Goal: Information Seeking & Learning: Learn about a topic

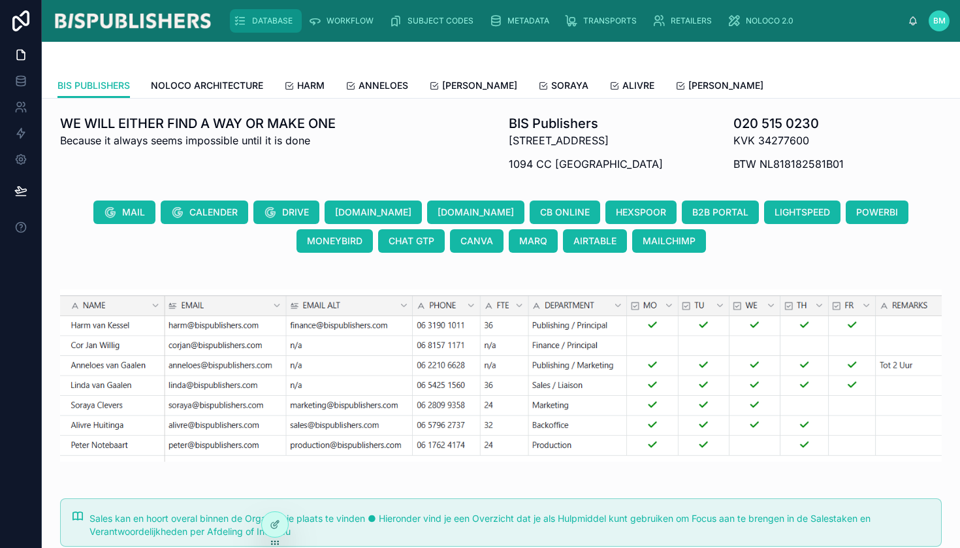
click at [264, 25] on span "DATABASE" at bounding box center [272, 21] width 41 height 10
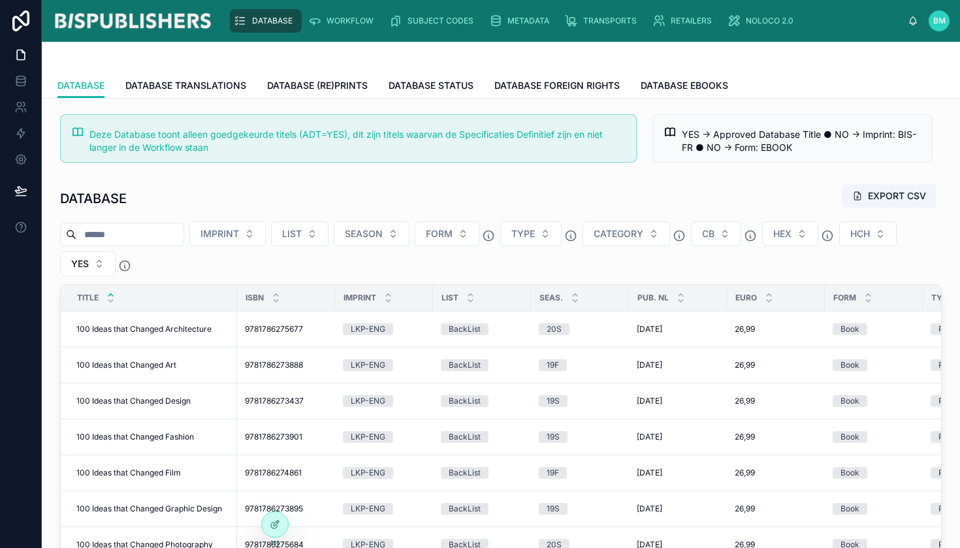
click at [163, 234] on input "text" at bounding box center [129, 234] width 107 height 18
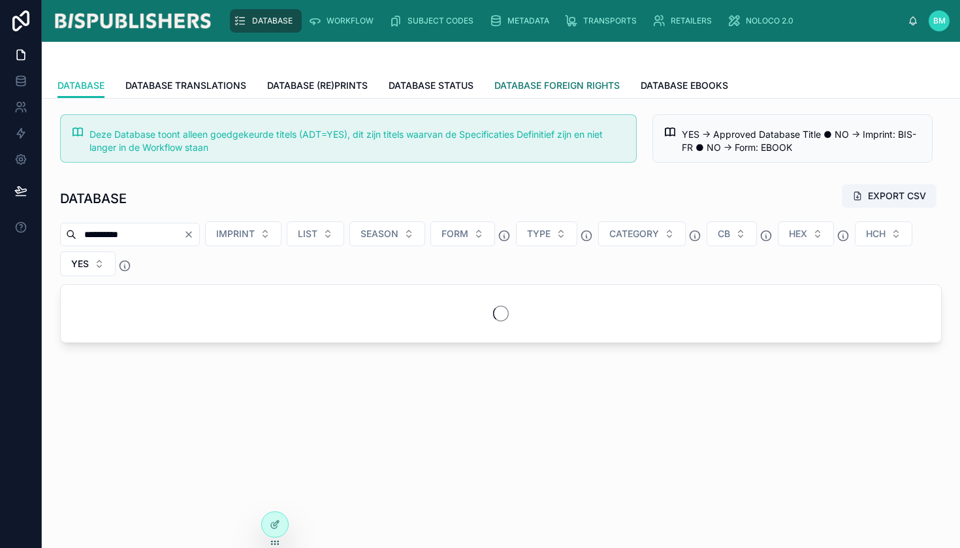
type input "**********"
click at [549, 88] on span "DATABASE FOREIGN RIGHTS" at bounding box center [557, 85] width 125 height 13
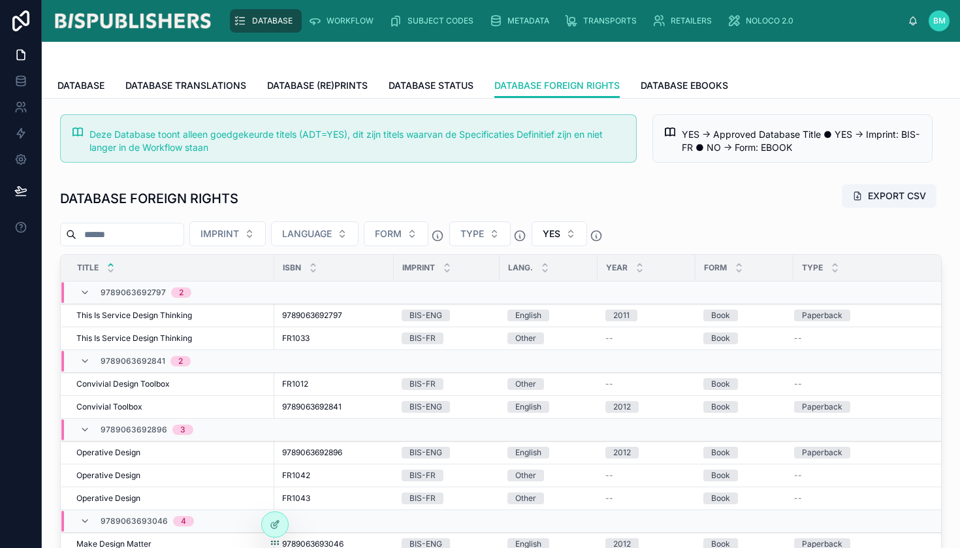
click at [184, 235] on input "text" at bounding box center [129, 234] width 107 height 18
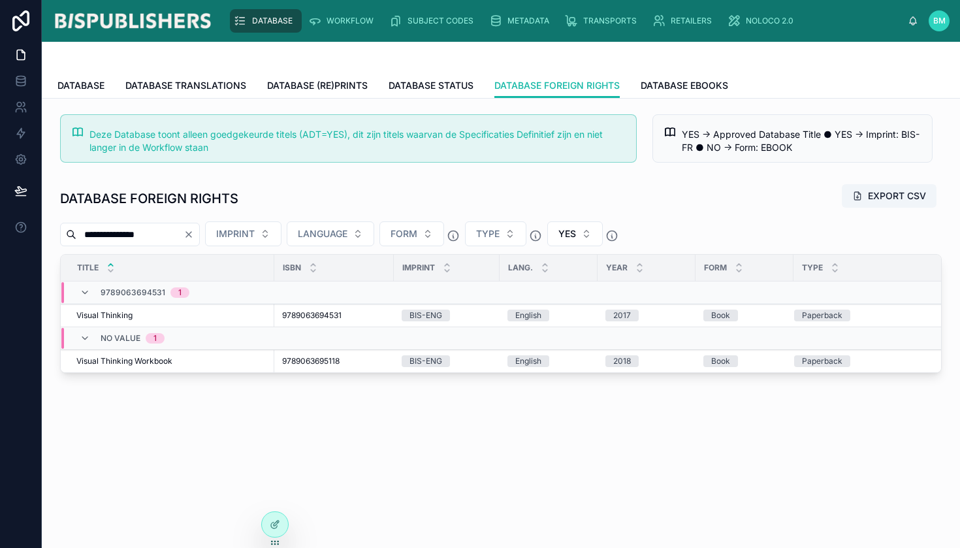
drag, startPoint x: 165, startPoint y: 229, endPoint x: 45, endPoint y: 240, distance: 120.0
click at [45, 240] on div "**********" at bounding box center [501, 280] width 919 height 363
type input "*"
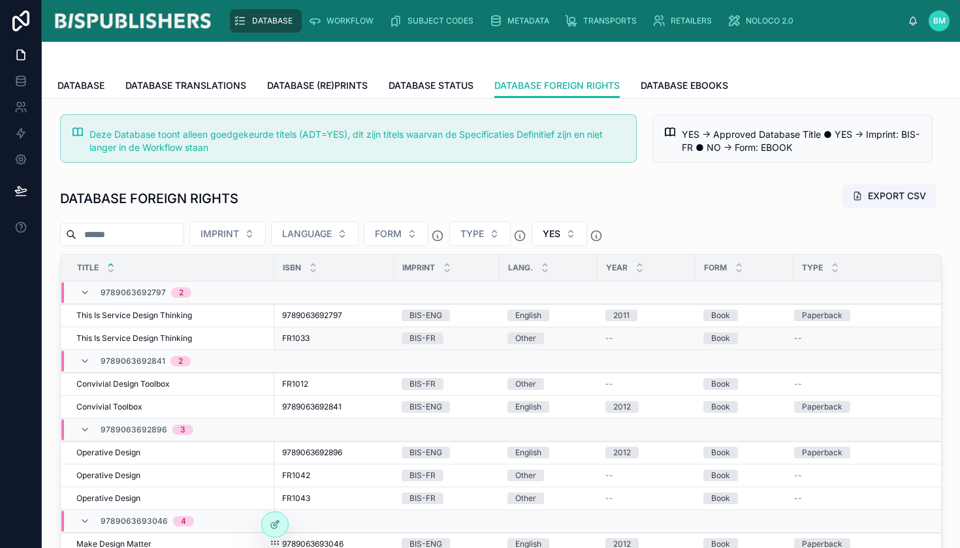
click at [137, 341] on span "This Is Service Design Thinking" at bounding box center [134, 338] width 116 height 10
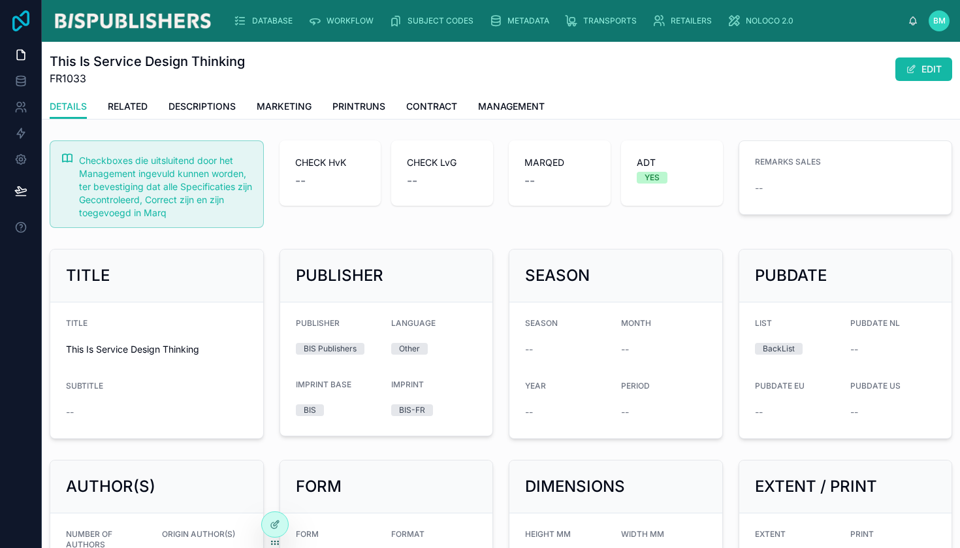
click at [29, 21] on icon at bounding box center [20, 20] width 17 height 21
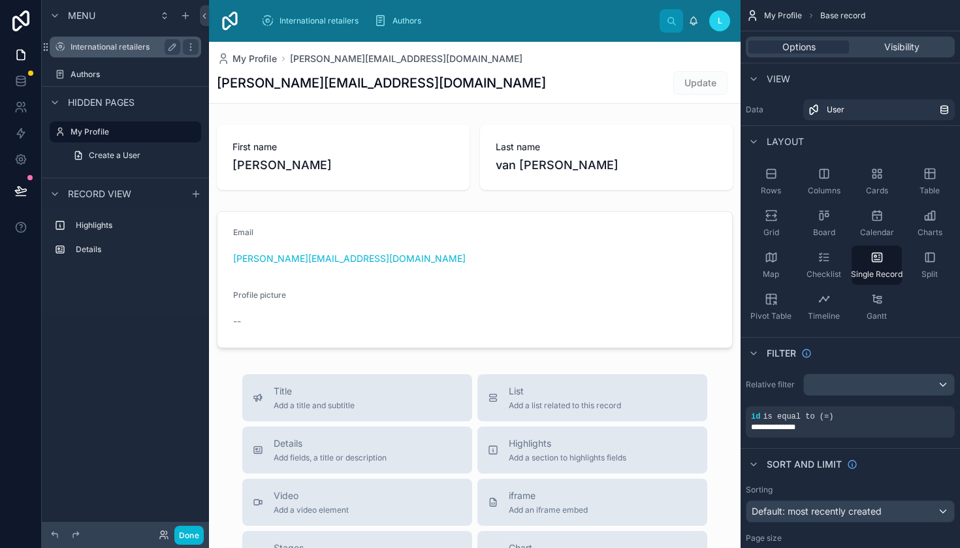
click at [99, 51] on label "International retailers" at bounding box center [123, 47] width 105 height 10
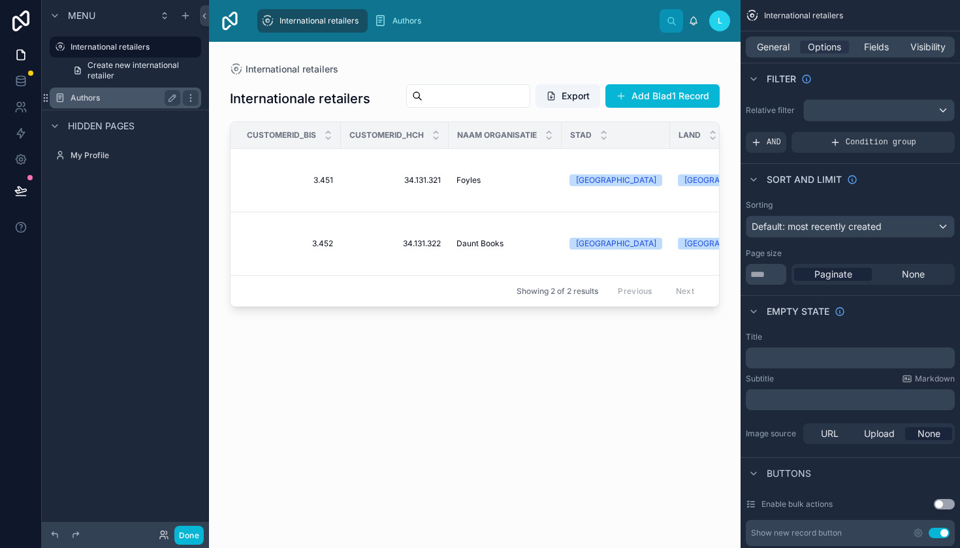
click at [98, 100] on label "Authors" at bounding box center [123, 98] width 105 height 10
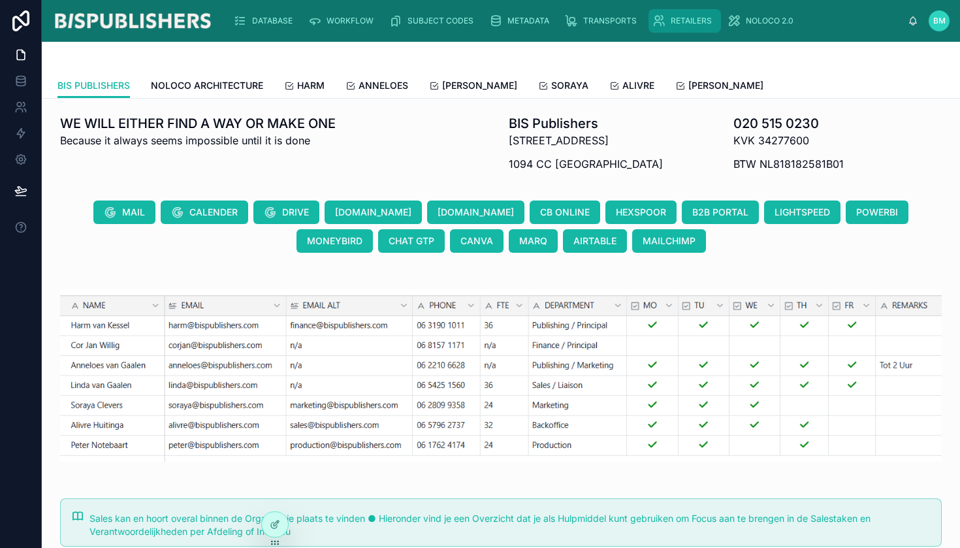
click at [681, 16] on span "RETAILERS" at bounding box center [691, 21] width 41 height 10
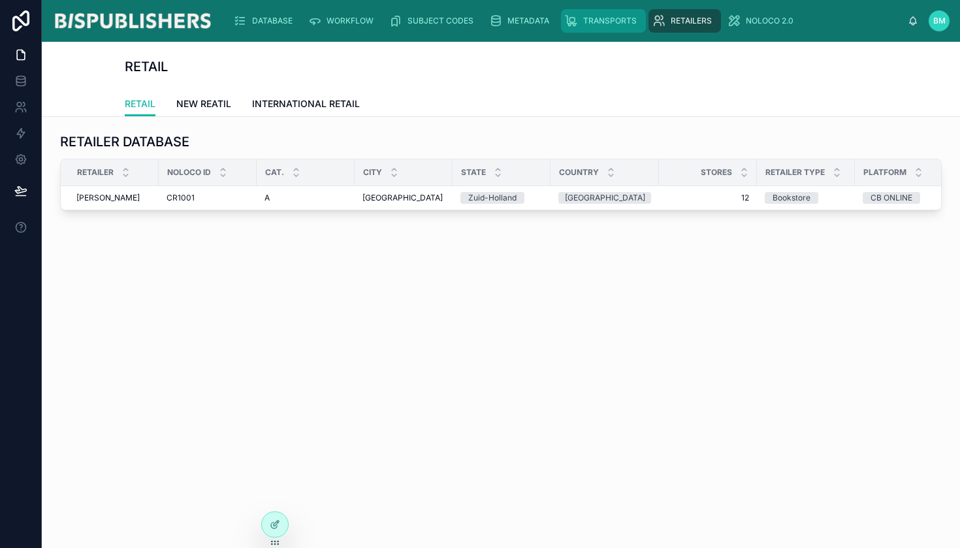
click at [606, 20] on span "TRANSPORTS" at bounding box center [610, 21] width 54 height 10
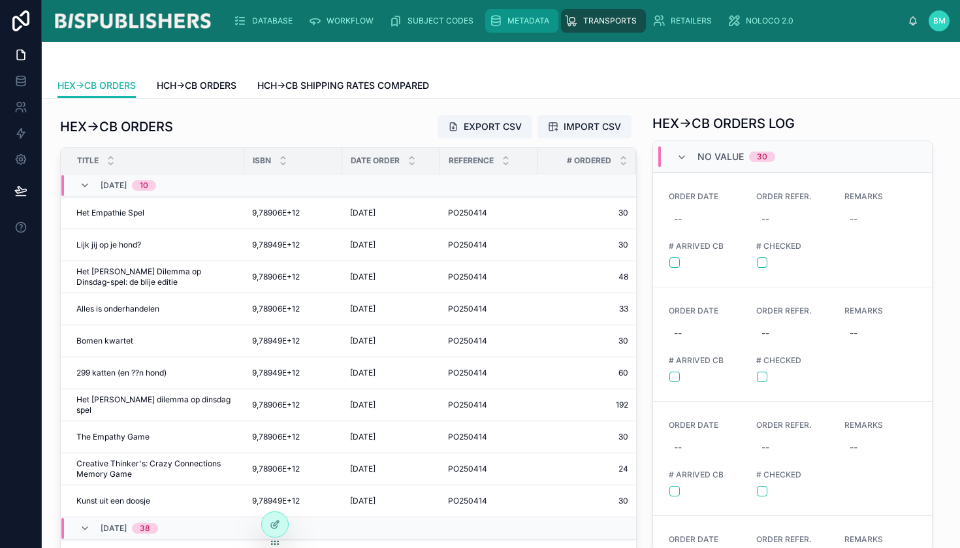
click at [508, 20] on span "METADATA" at bounding box center [529, 21] width 42 height 10
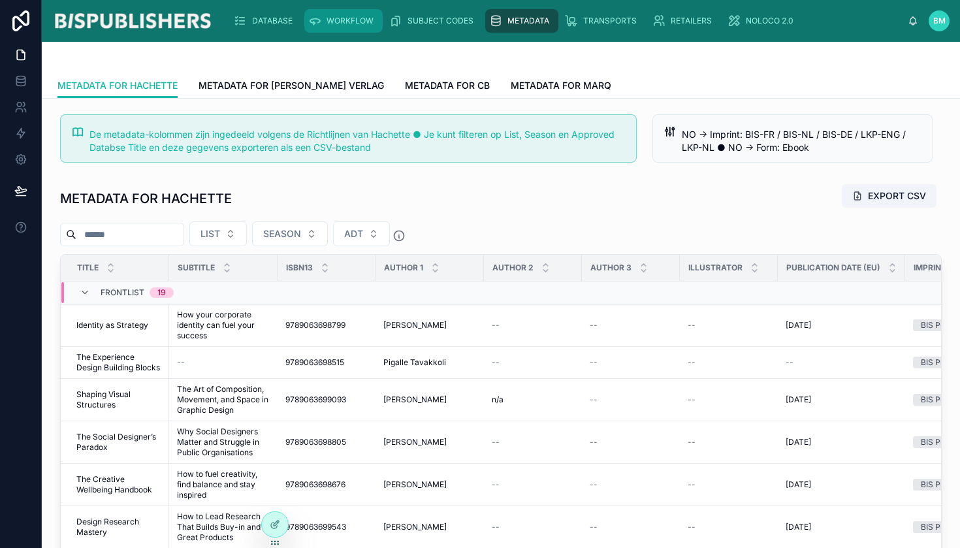
click at [342, 16] on span "WORKFLOW" at bounding box center [350, 21] width 47 height 10
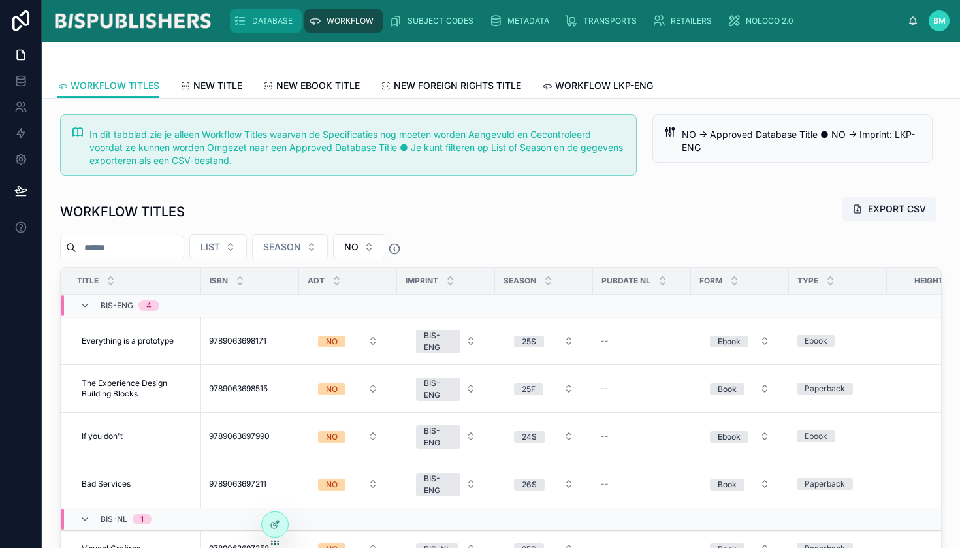
click at [261, 13] on div "DATABASE" at bounding box center [266, 20] width 64 height 21
